Goal: Transaction & Acquisition: Download file/media

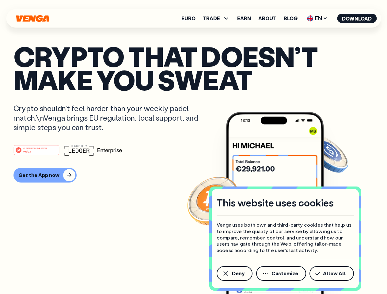
click at [193, 147] on div "#1 PRODUCT OF THE MONTH Web3" at bounding box center [193, 150] width 360 height 11
click at [234, 274] on span "Deny" at bounding box center [238, 273] width 13 height 5
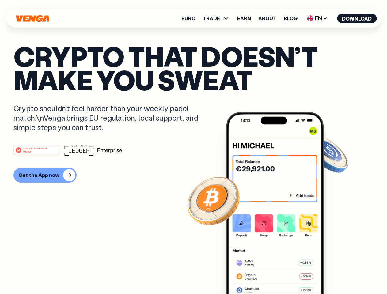
click at [282, 274] on img at bounding box center [275, 214] width 98 height 205
click at [333, 274] on article "Crypto that doesn’t make you sweat Crypto shouldn’t feel harder than your weekl…" at bounding box center [193, 159] width 360 height 230
click at [218, 18] on span "TRADE" at bounding box center [211, 18] width 17 height 5
click at [317, 18] on span "EN" at bounding box center [317, 18] width 25 height 10
click at [357, 18] on button "Download" at bounding box center [357, 18] width 40 height 9
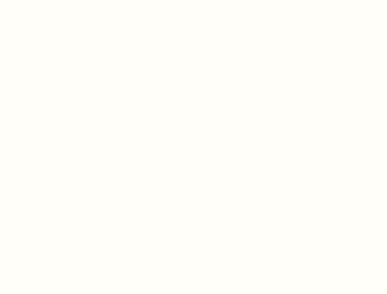
click at [44, 0] on html "This website uses cookies Venga uses both own and third-party cookies that help…" at bounding box center [193, 0] width 387 height 0
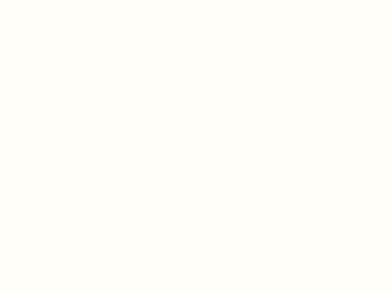
click at [37, 0] on html "This website uses cookies Venga uses both own and third-party cookies that help…" at bounding box center [196, 0] width 392 height 0
